Goal: Task Accomplishment & Management: Use online tool/utility

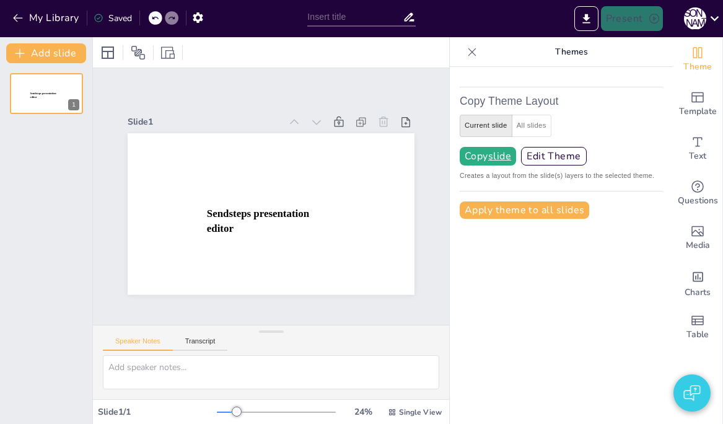
type input "New Sendsteps"
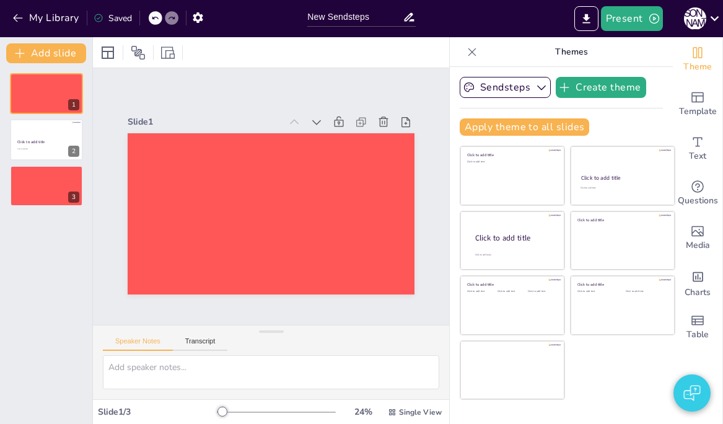
click at [173, 94] on div "Slide 1 Slide 2 Click to add title Click to add text Slide 3" at bounding box center [271, 196] width 356 height 257
click at [47, 16] on button "My Library" at bounding box center [46, 18] width 75 height 20
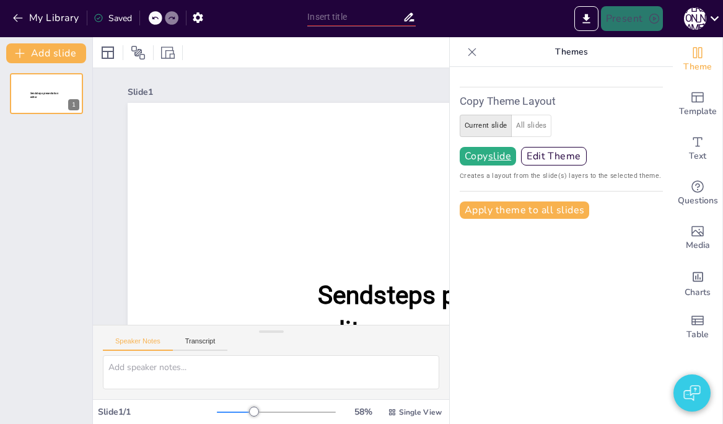
type input "New Sendsteps"
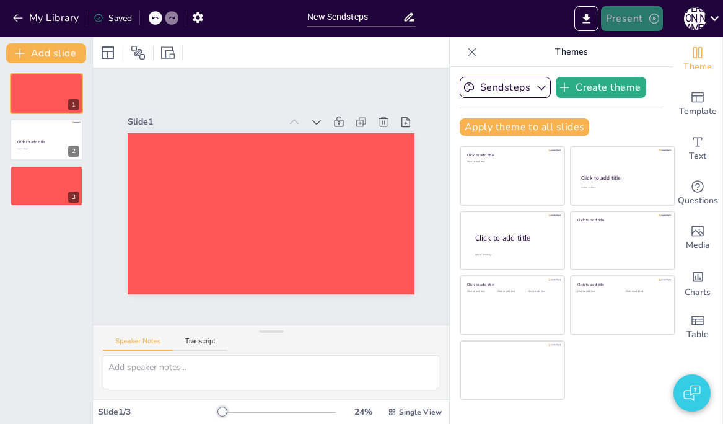
click at [607, 30] on button "Present" at bounding box center [632, 18] width 62 height 25
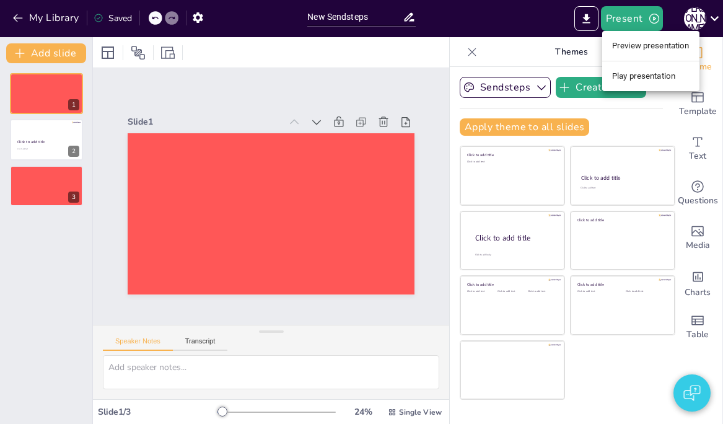
click at [610, 73] on li "Play presentation" at bounding box center [650, 76] width 97 height 20
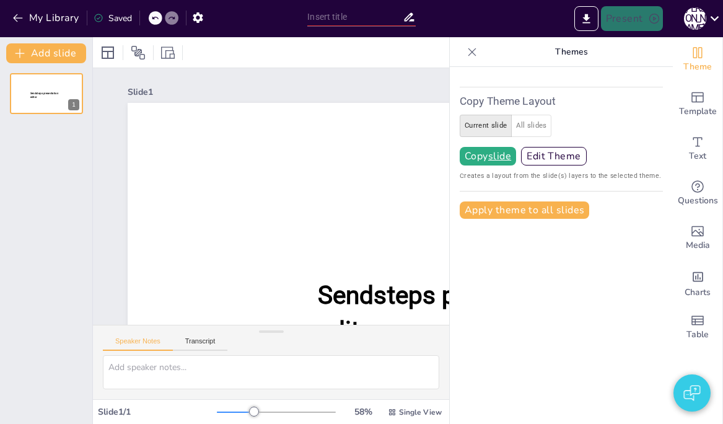
type input "New Sendsteps"
